Goal: Task Accomplishment & Management: Use online tool/utility

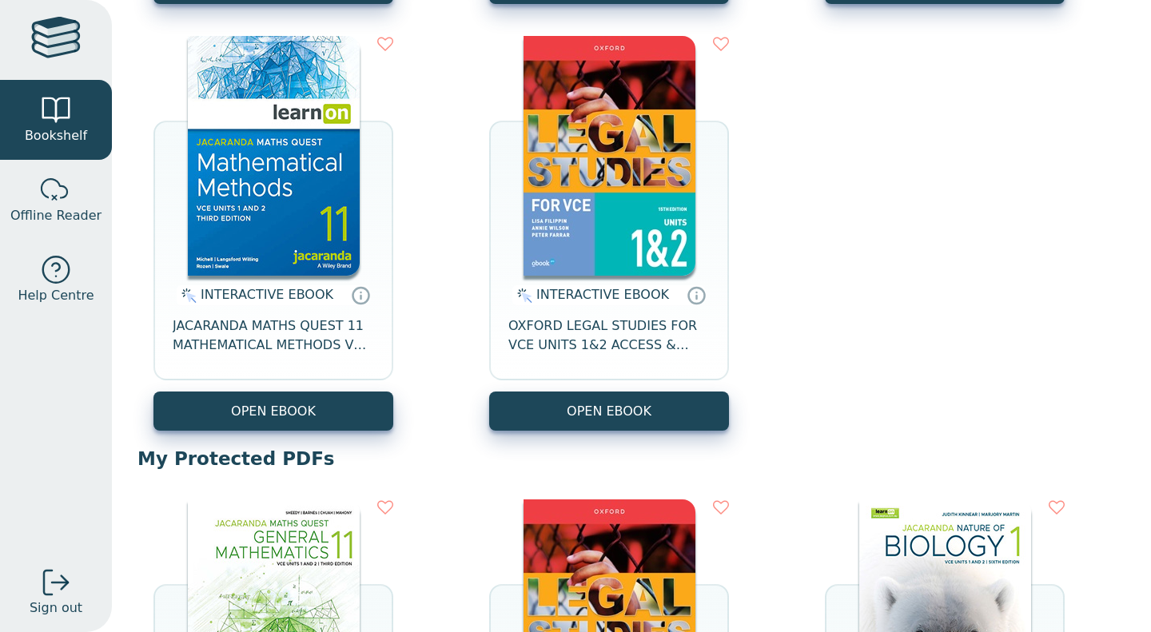
scroll to position [303, 0]
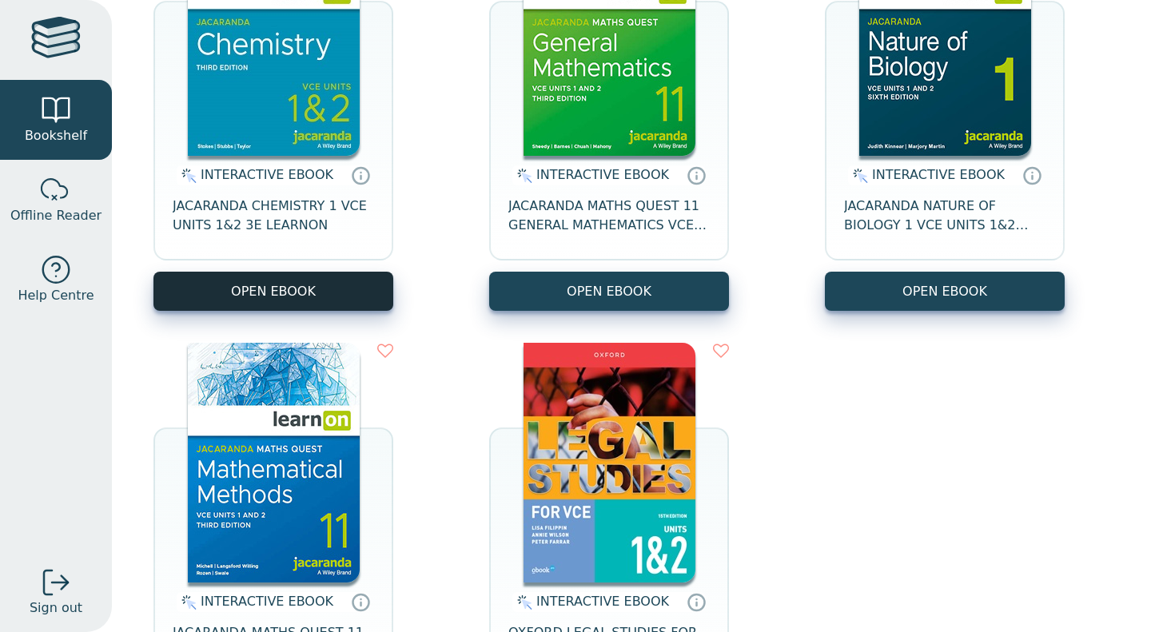
click at [329, 289] on button "OPEN EBOOK" at bounding box center [273, 291] width 240 height 39
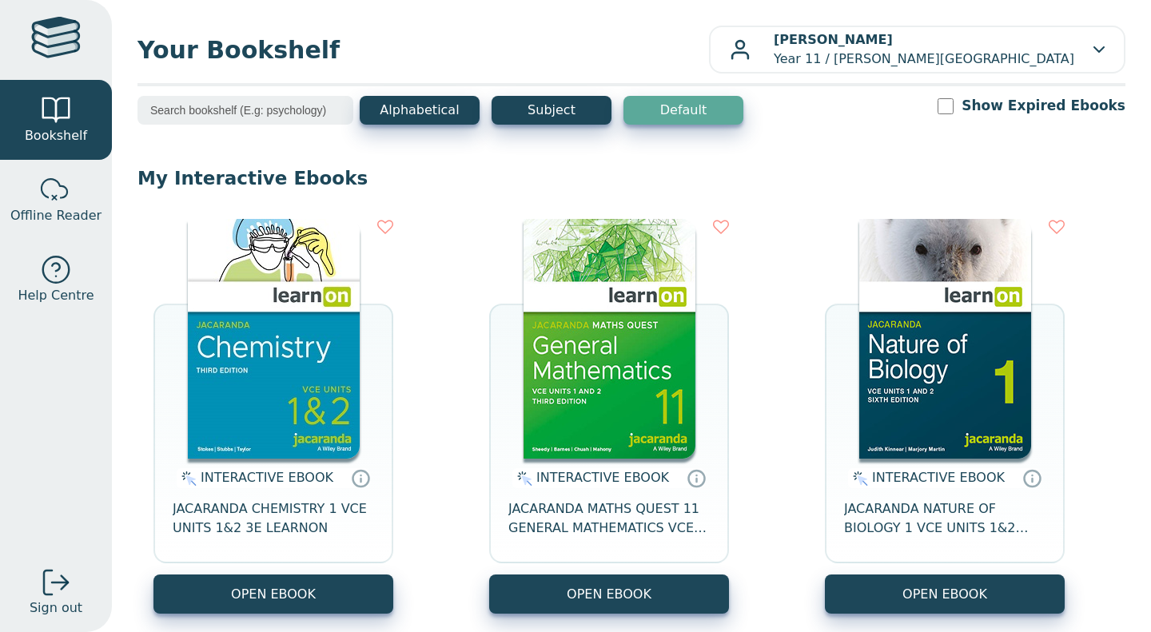
click at [245, 564] on div "INTERACTIVE EBOOK JACARANDA CHEMISTRY 1 VCE UNITS 1&2 3E LEARNON" at bounding box center [273, 517] width 240 height 116
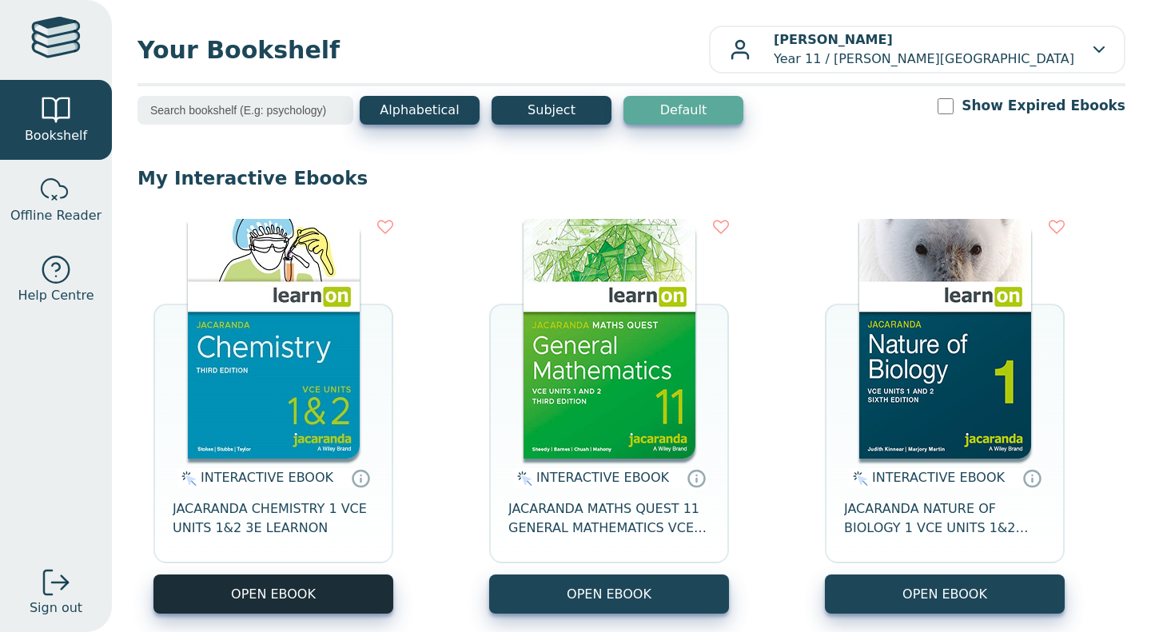
click at [251, 585] on button "OPEN EBOOK" at bounding box center [273, 594] width 240 height 39
